Goal: Transaction & Acquisition: Purchase product/service

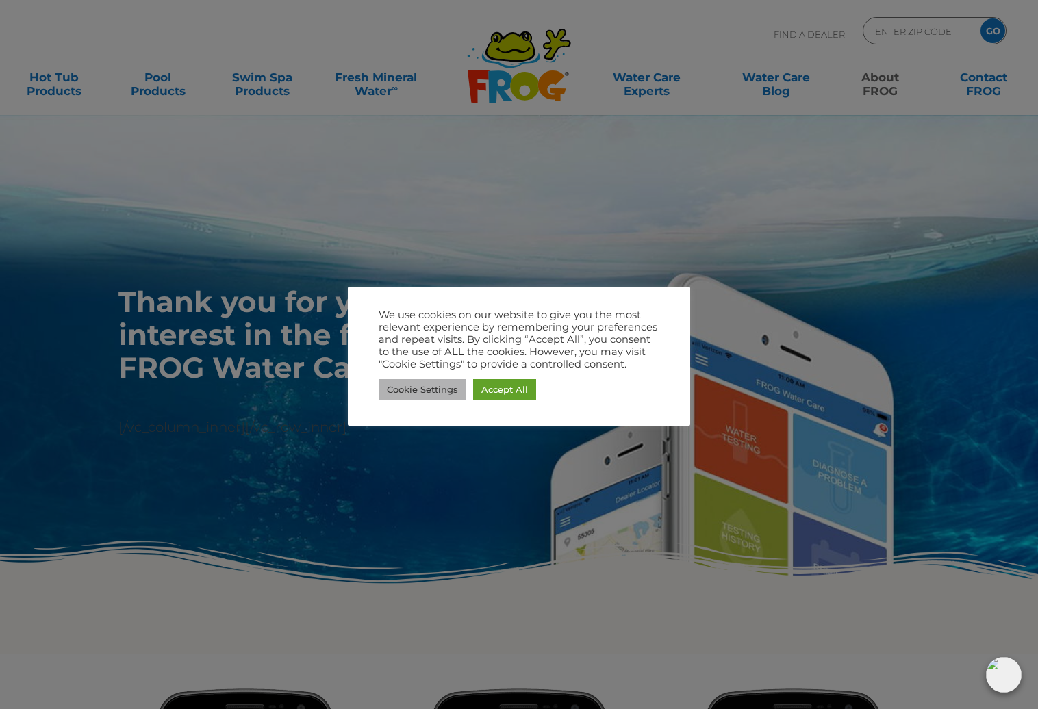
click at [450, 392] on link "Cookie Settings" at bounding box center [423, 389] width 88 height 21
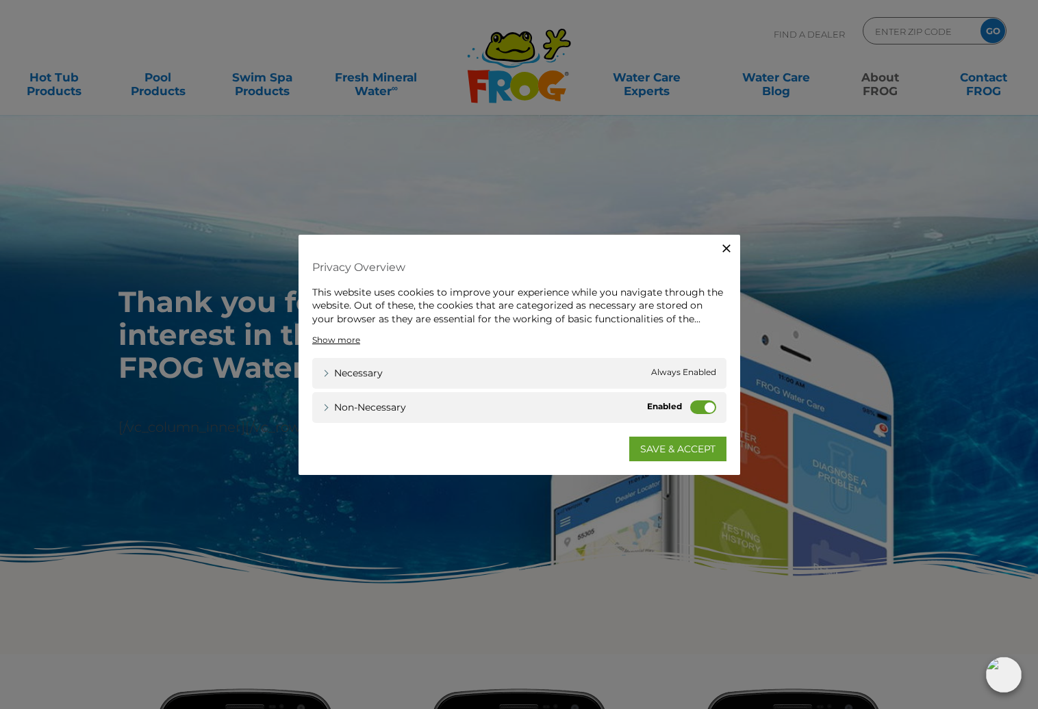
click at [695, 408] on label "Non-necessary" at bounding box center [703, 408] width 26 height 14
click at [0, 0] on input "Non-necessary" at bounding box center [0, 0] width 0 height 0
click at [688, 443] on link "SAVE & ACCEPT" at bounding box center [677, 449] width 97 height 25
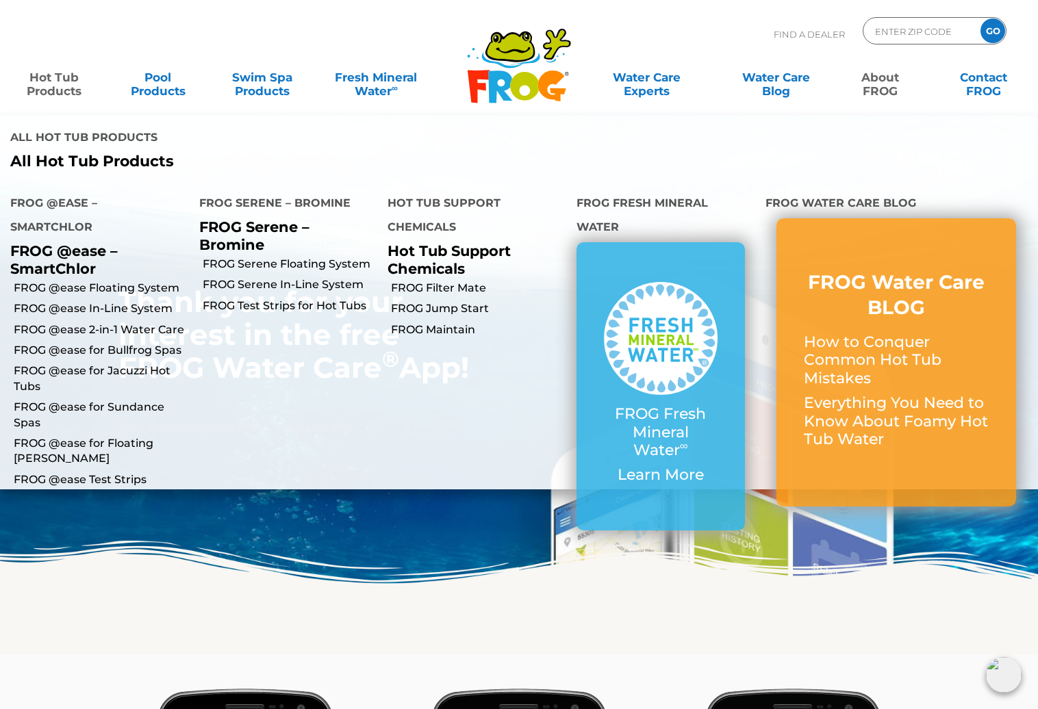
click at [44, 84] on link "Hot Tub Products" at bounding box center [54, 77] width 81 height 27
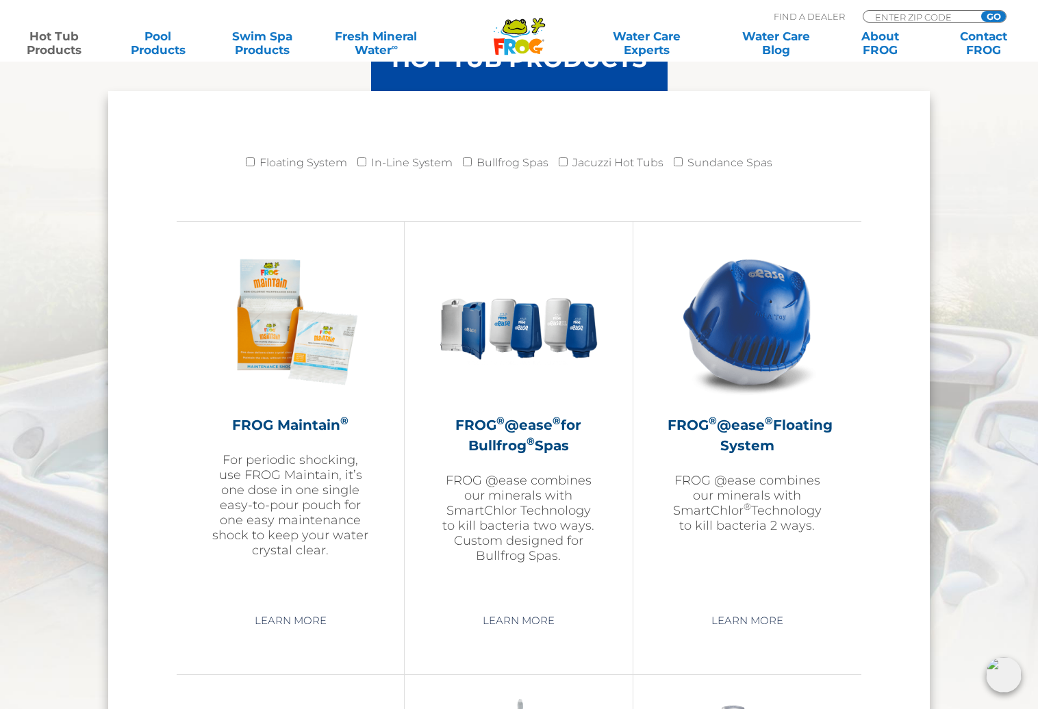
scroll to position [1379, 0]
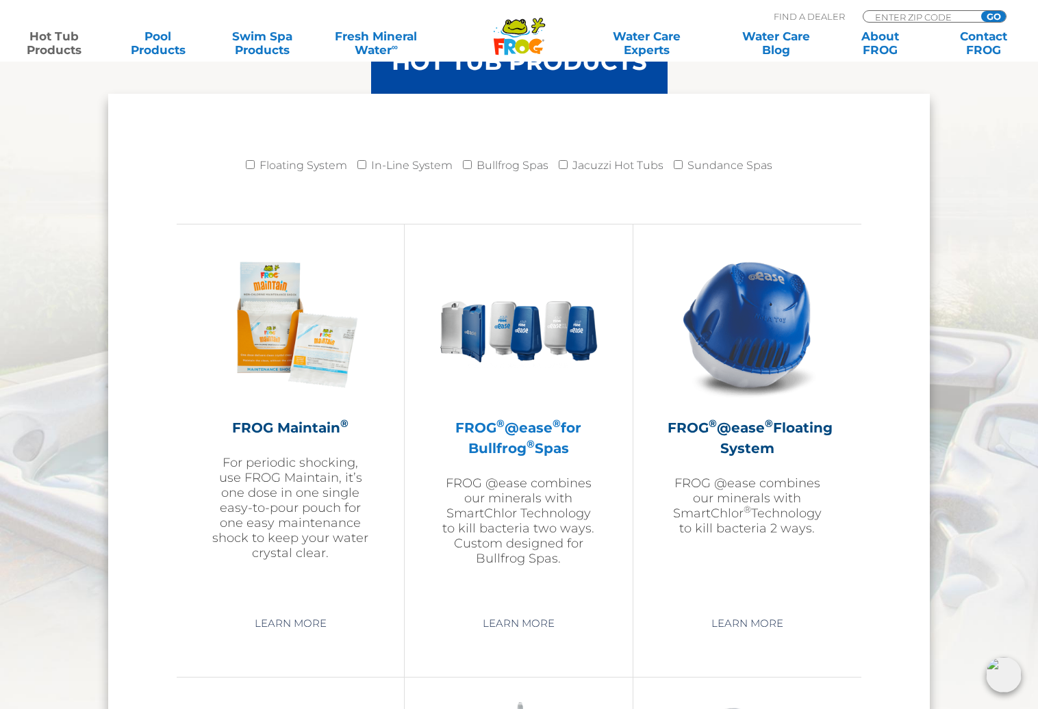
click at [543, 418] on h2 "FROG ® @ease ® for Bullfrog ® Spas" at bounding box center [518, 438] width 159 height 41
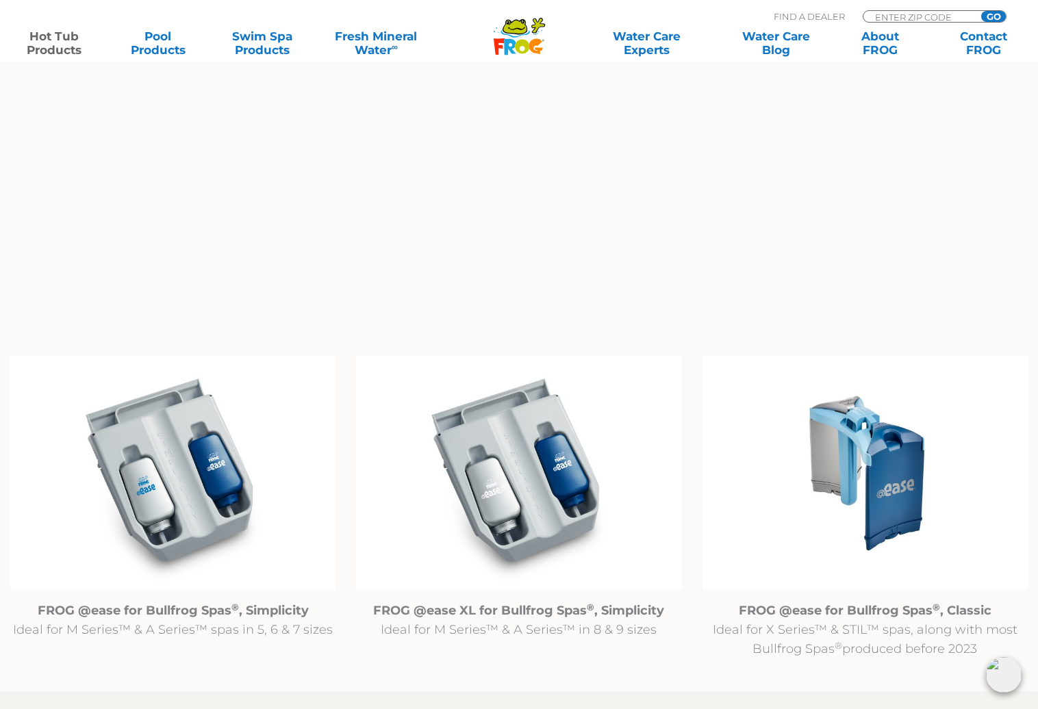
scroll to position [1158, 0]
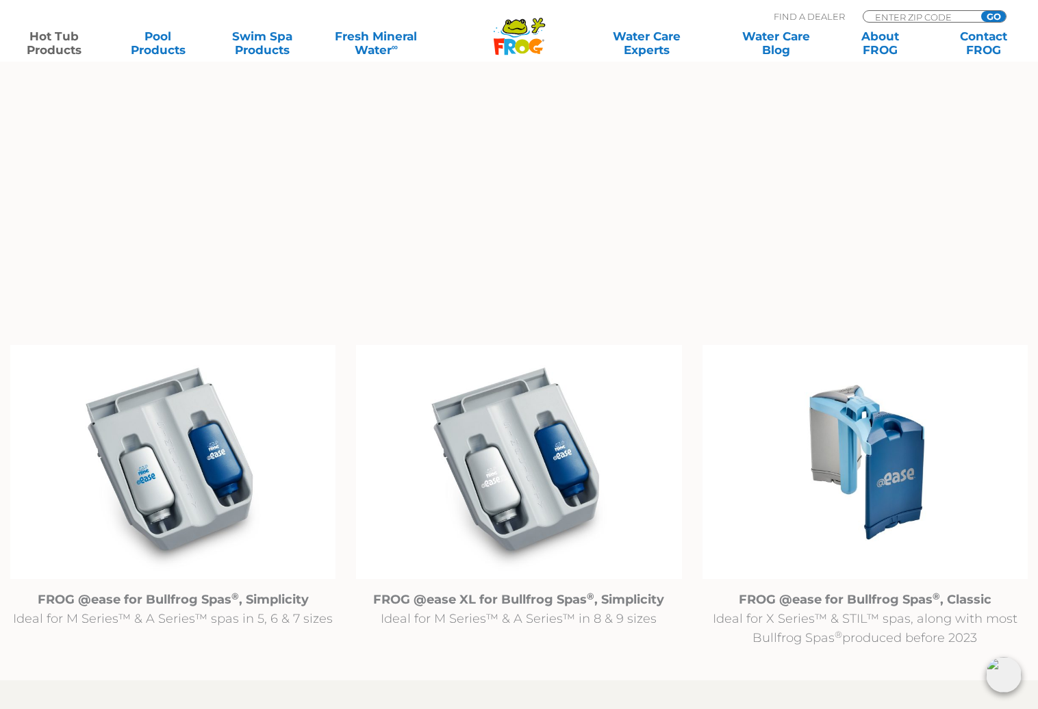
click at [880, 447] on img at bounding box center [865, 462] width 325 height 235
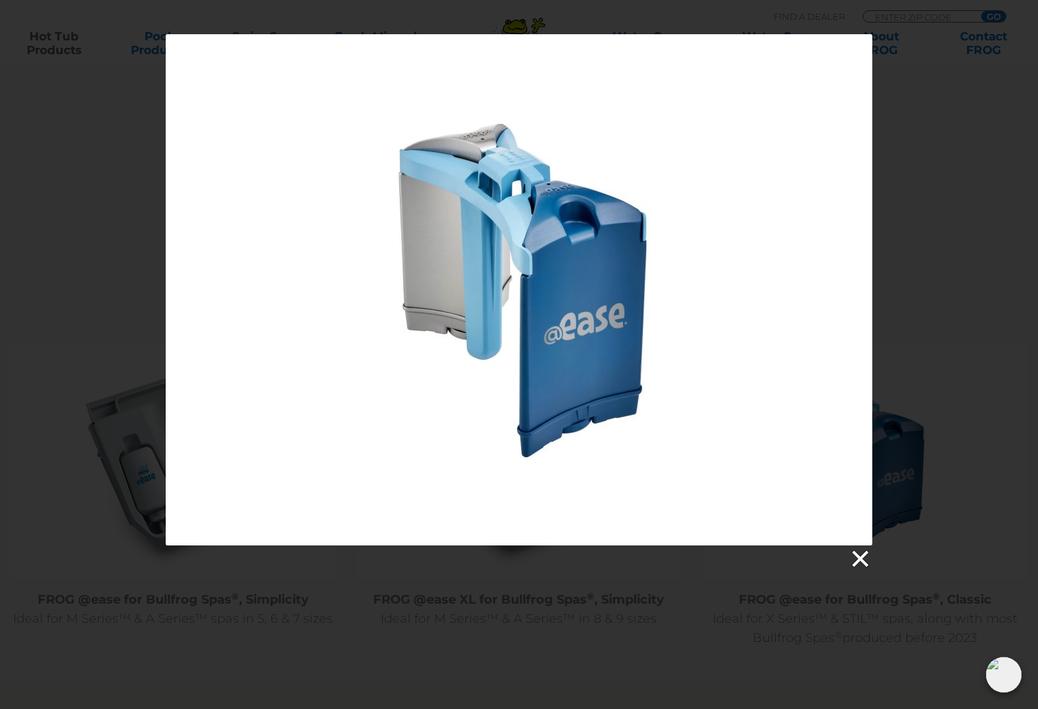
click at [856, 561] on link at bounding box center [859, 559] width 21 height 21
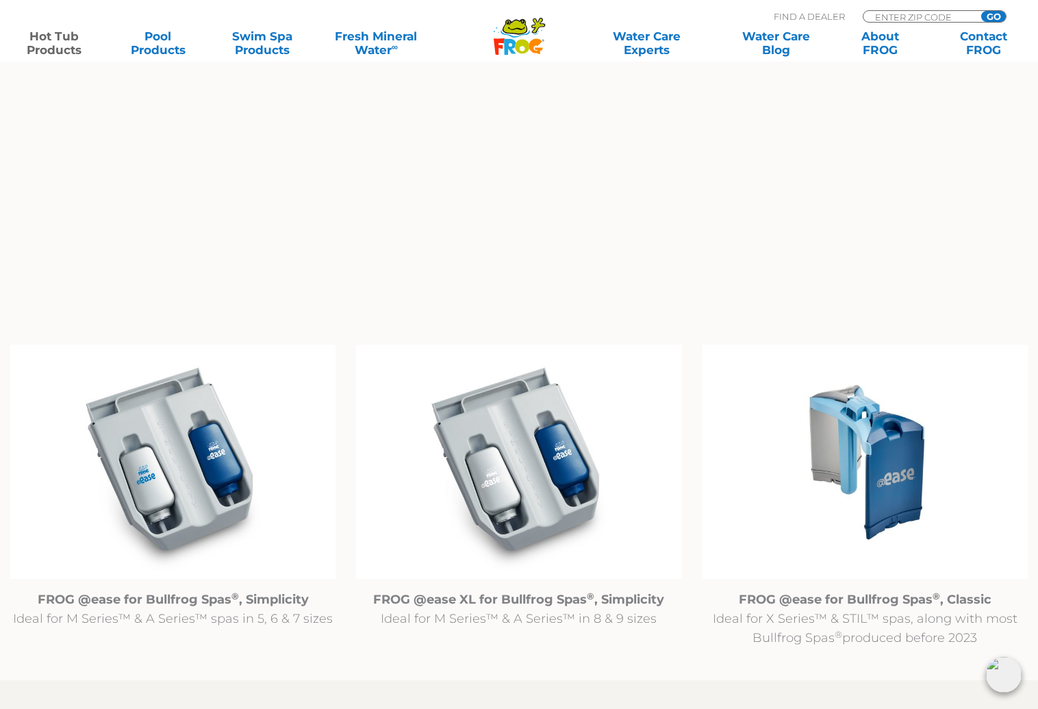
scroll to position [0, 0]
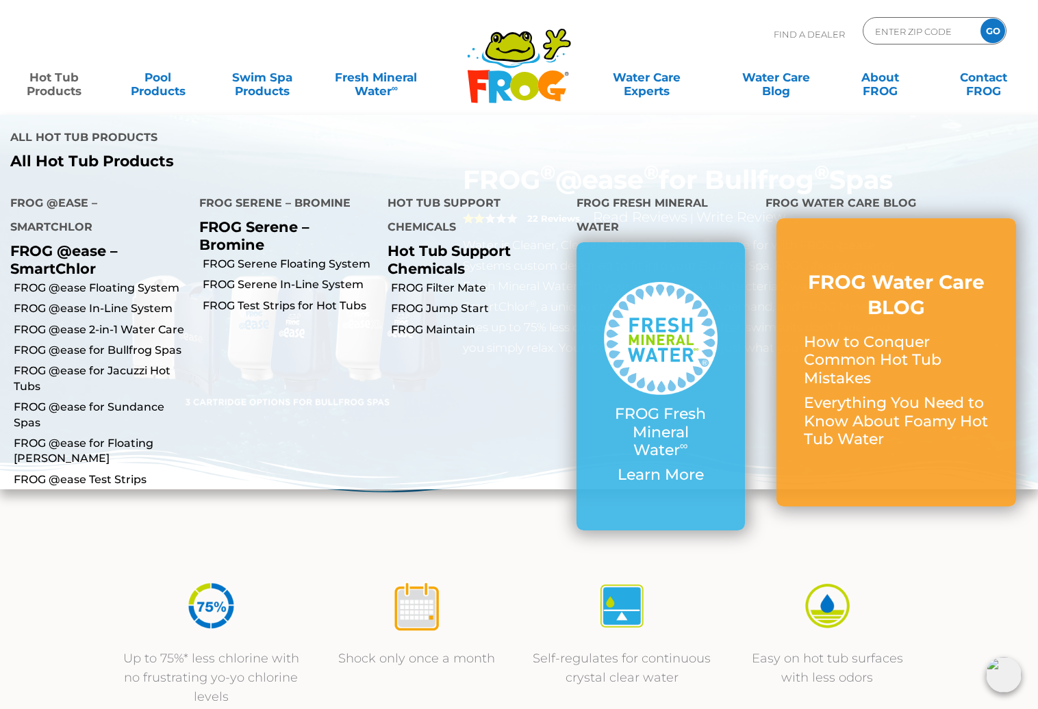
click at [61, 211] on h4 "FROG @ease – SmartChlor" at bounding box center [94, 216] width 168 height 51
click at [77, 349] on link "FROG @ease for Bullfrog Spas" at bounding box center [101, 350] width 175 height 15
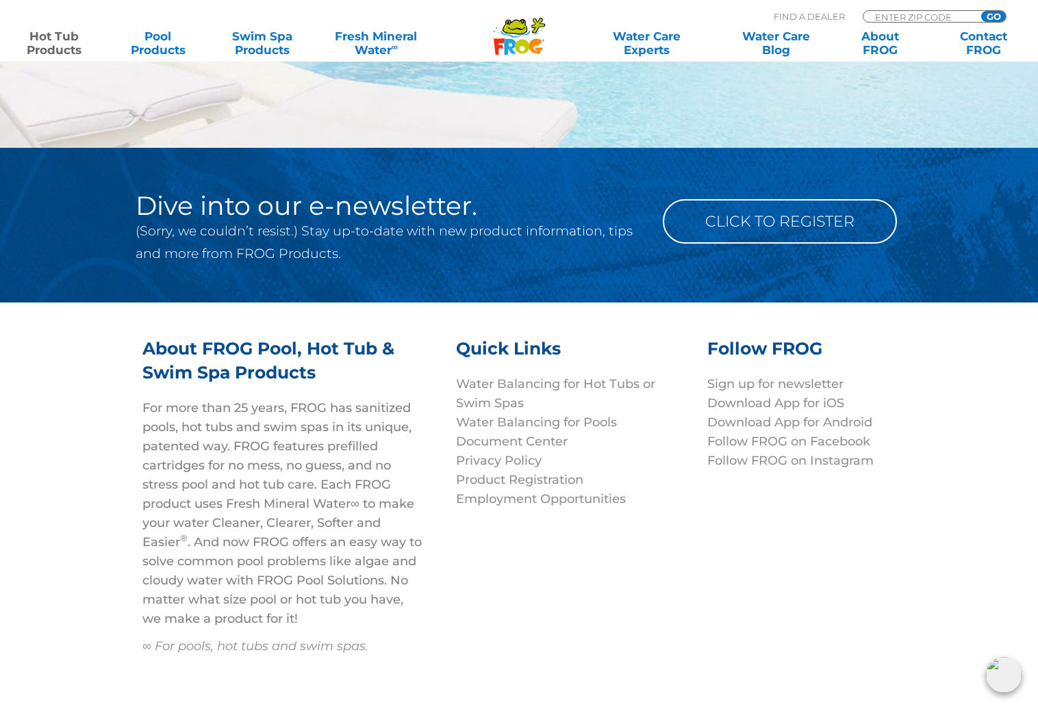
scroll to position [5223, 0]
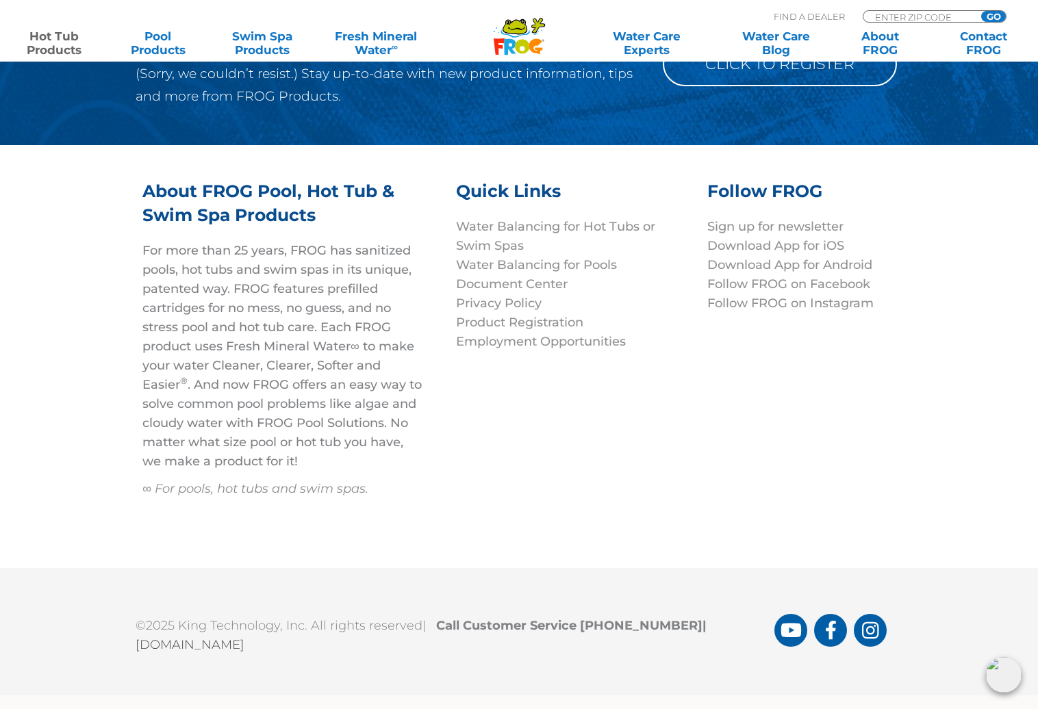
click at [522, 26] on icon at bounding box center [514, 27] width 23 height 14
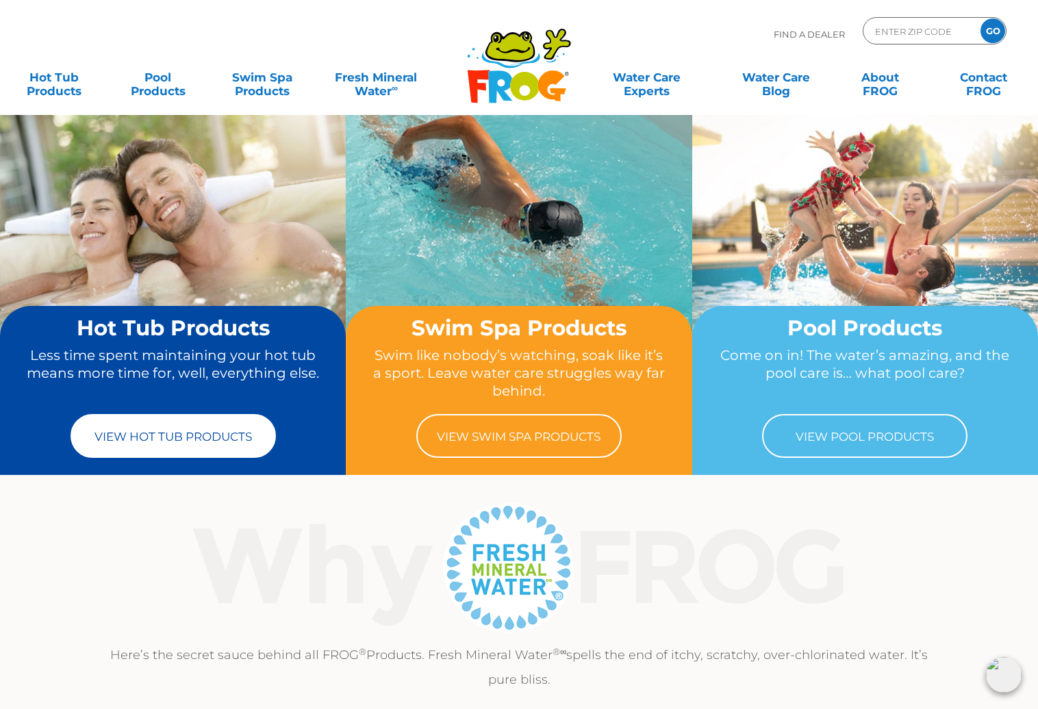
click at [186, 442] on link "View Hot Tub Products" at bounding box center [173, 436] width 205 height 44
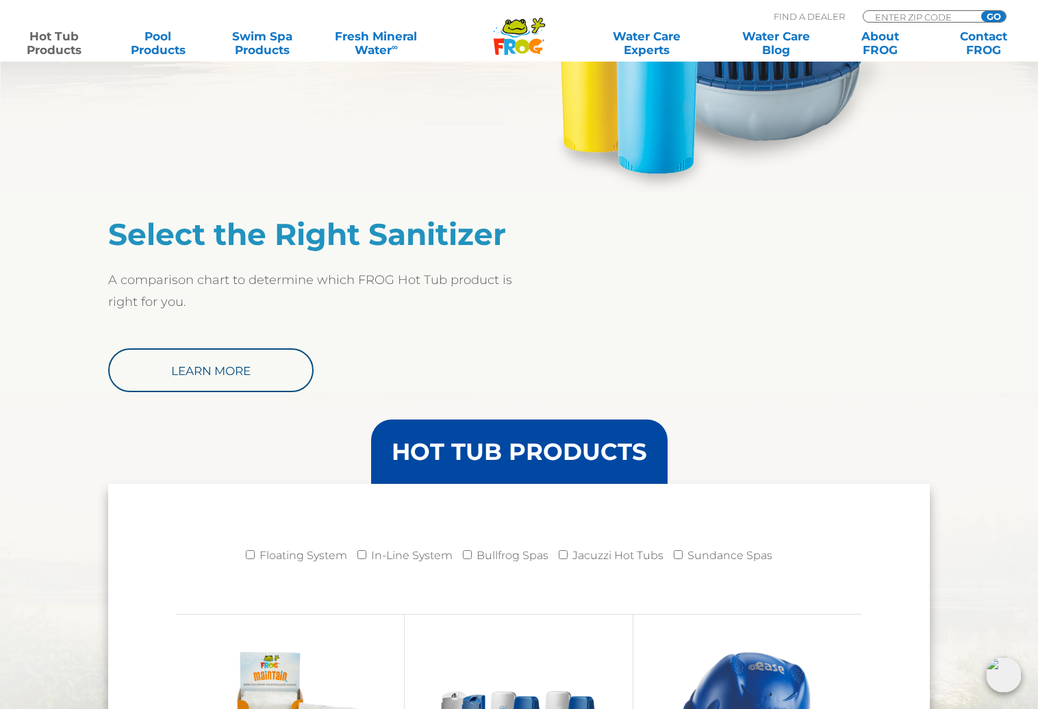
scroll to position [1000, 0]
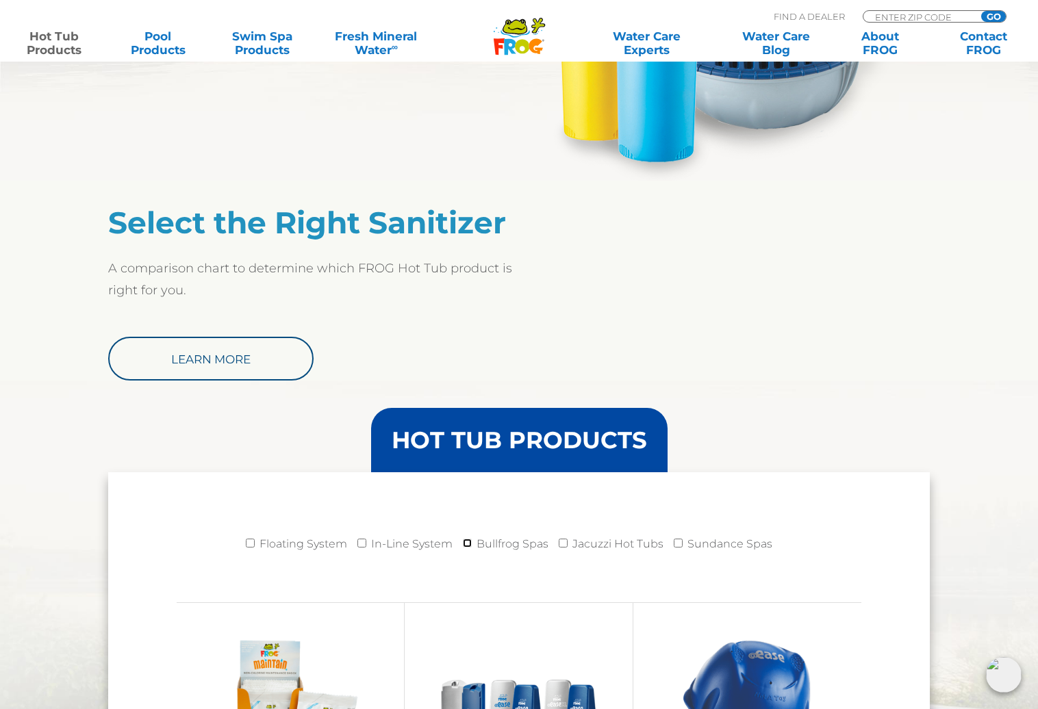
click at [470, 541] on input "Bullfrog Spas" at bounding box center [467, 543] width 9 height 9
checkbox input "true"
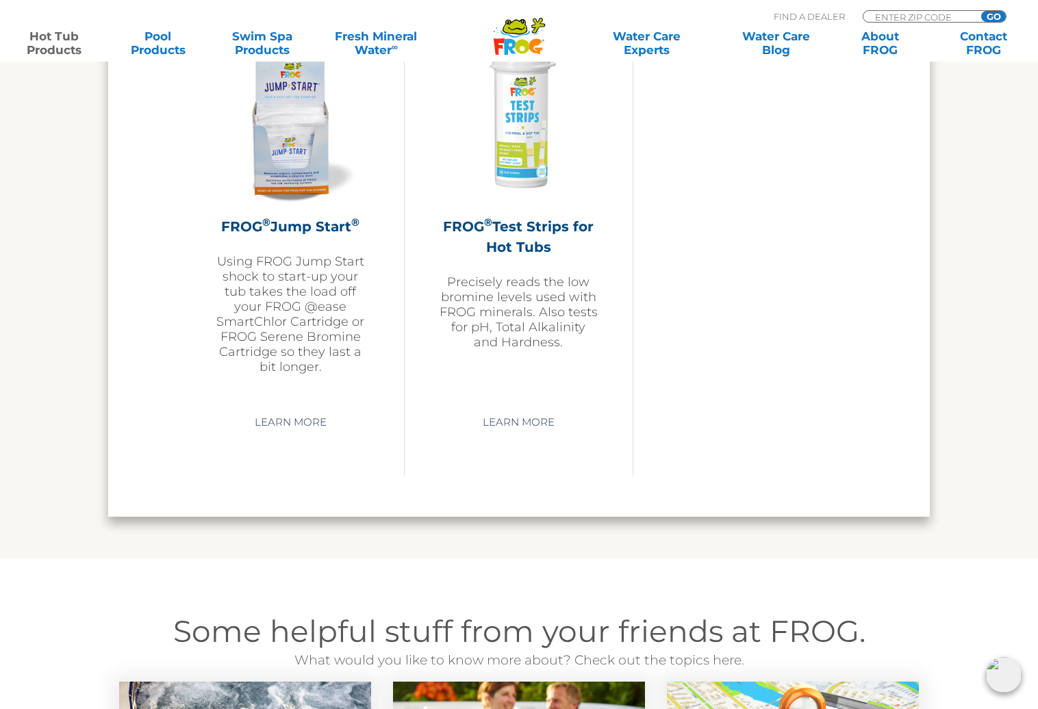
scroll to position [3497, 0]
